Goal: Navigation & Orientation: Find specific page/section

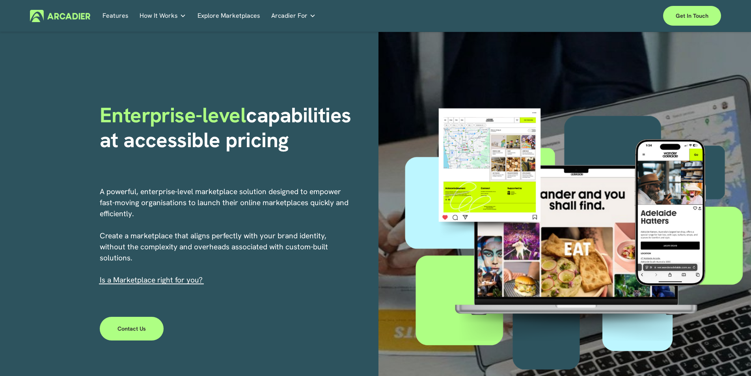
drag, startPoint x: 0, startPoint y: 0, endPoint x: 361, endPoint y: 21, distance: 361.9
click at [364, 16] on div "Features How It Works Why Arcadier Partners About Us Contact" at bounding box center [377, 16] width 549 height 12
click at [495, 166] on div at bounding box center [577, 233] width 350 height 291
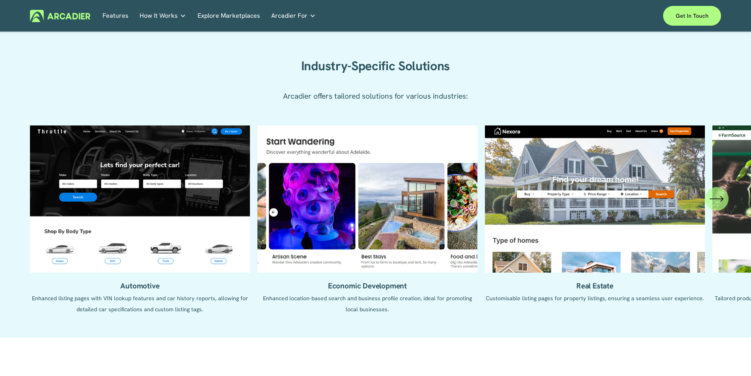
scroll to position [851, 0]
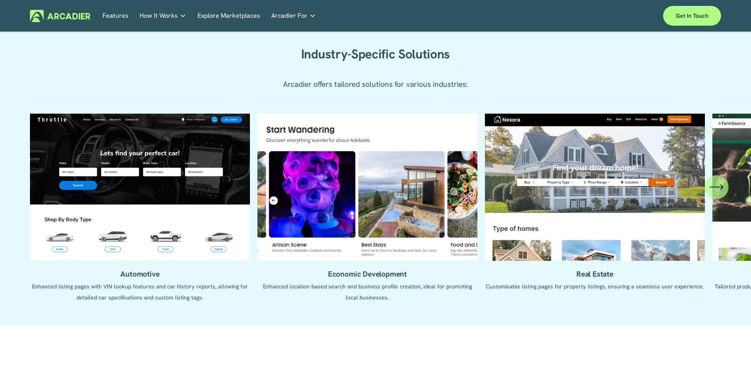
drag, startPoint x: 423, startPoint y: 235, endPoint x: 415, endPoint y: 238, distance: 8.5
click at [423, 235] on ul "Automotive Enhanced listing pages with VIN lookup features and car history repo…" at bounding box center [375, 214] width 691 height 201
click at [406, 243] on ul "Automotive Enhanced listing pages with VIN lookup features and car history repo…" at bounding box center [375, 214] width 691 height 201
click at [387, 281] on ul "Automotive Enhanced listing pages with VIN lookup features and car history repo…" at bounding box center [375, 214] width 691 height 201
click at [387, 279] on ul "Automotive Enhanced listing pages with VIN lookup features and car history repo…" at bounding box center [375, 214] width 691 height 201
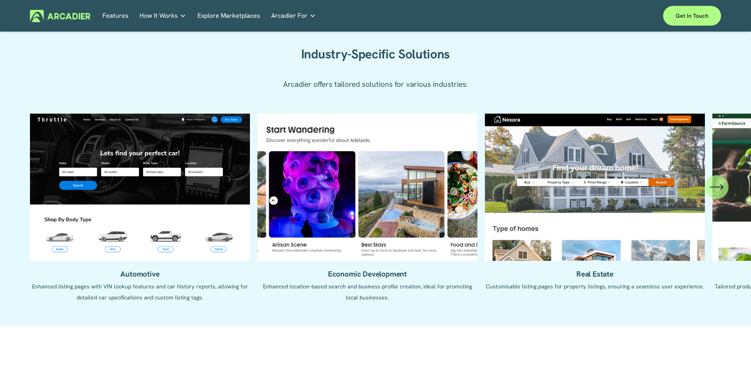
click at [387, 279] on ul "Automotive Enhanced listing pages with VIN lookup features and car history repo…" at bounding box center [375, 214] width 691 height 201
click at [401, 268] on ul "Automotive Enhanced listing pages with VIN lookup features and car history repo…" at bounding box center [375, 214] width 691 height 201
click at [401, 267] on ul "Automotive Enhanced listing pages with VIN lookup features and car history repo…" at bounding box center [375, 214] width 691 height 201
drag, startPoint x: 400, startPoint y: 266, endPoint x: 200, endPoint y: 252, distance: 199.7
click at [208, 254] on ul "Automotive Enhanced listing pages with VIN lookup features and car history repo…" at bounding box center [375, 214] width 691 height 201
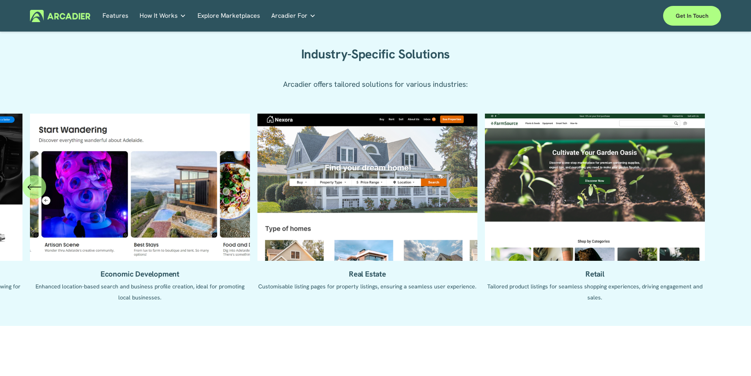
drag, startPoint x: 398, startPoint y: 243, endPoint x: 245, endPoint y: 230, distance: 154.3
click at [265, 233] on ul "Automotive Enhanced listing pages with VIN lookup features and car history repo…" at bounding box center [375, 214] width 691 height 201
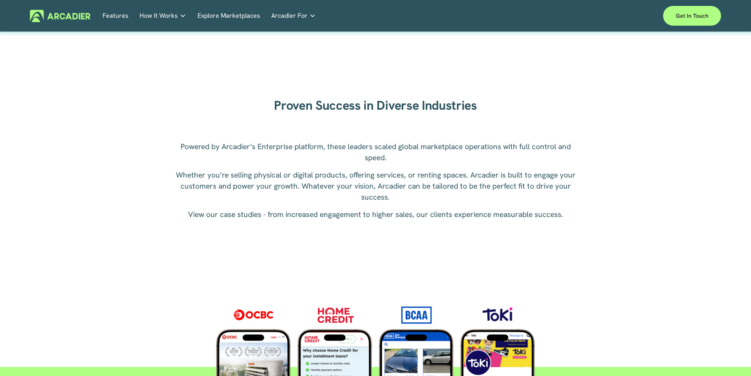
scroll to position [1350, 0]
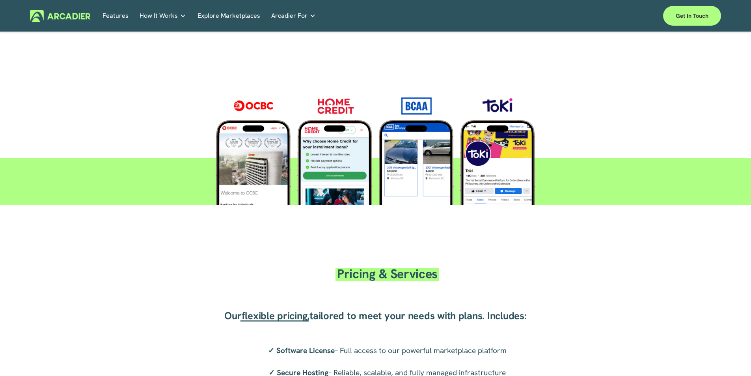
drag, startPoint x: 320, startPoint y: 137, endPoint x: 323, endPoint y: 154, distance: 17.7
click at [323, 154] on div at bounding box center [375, 145] width 388 height 119
click at [563, 99] on div at bounding box center [375, 145] width 388 height 119
drag, startPoint x: 563, startPoint y: 99, endPoint x: 562, endPoint y: 131, distance: 31.9
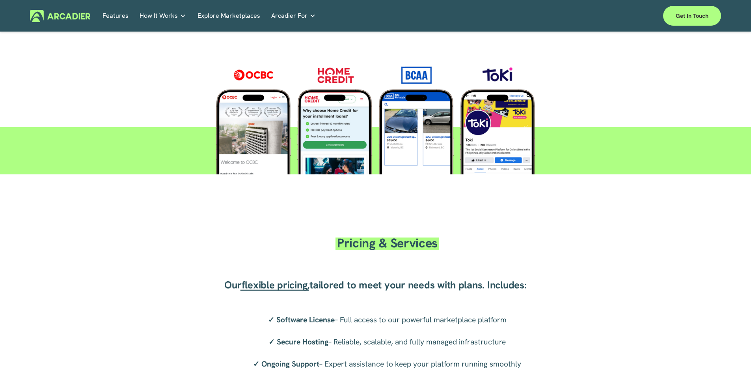
scroll to position [1611, 0]
